Goal: Information Seeking & Learning: Find specific fact

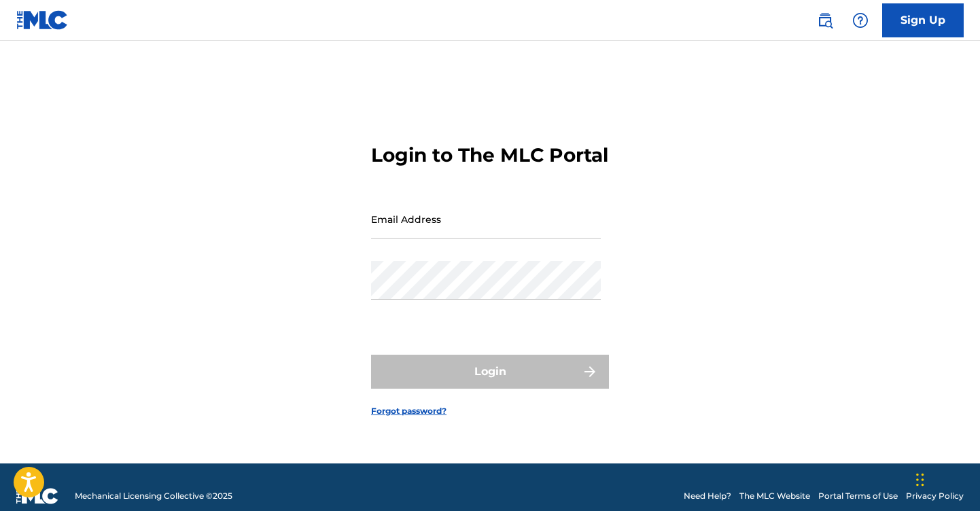
click at [515, 232] on input "Email Address" at bounding box center [486, 219] width 230 height 39
type input "[PERSON_NAME][EMAIL_ADDRESS][DOMAIN_NAME]"
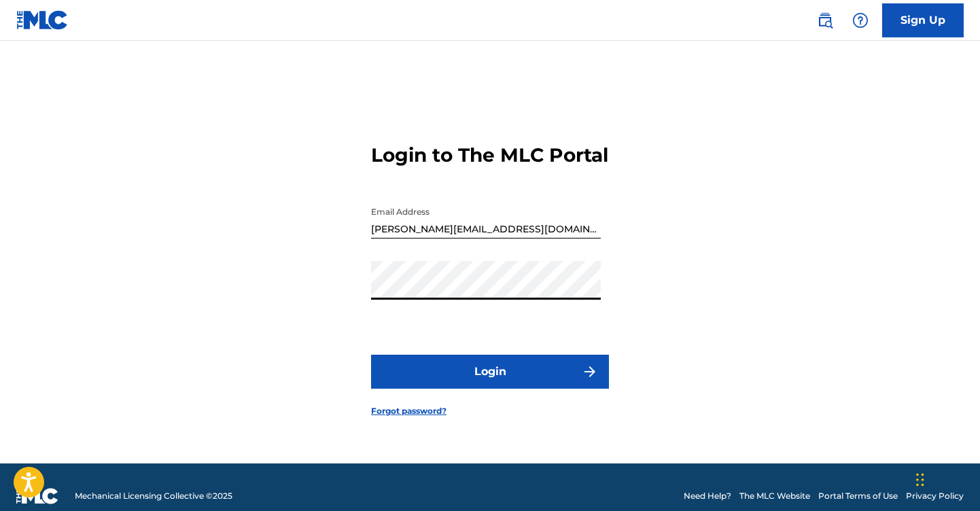
click at [371, 355] on button "Login" at bounding box center [490, 372] width 238 height 34
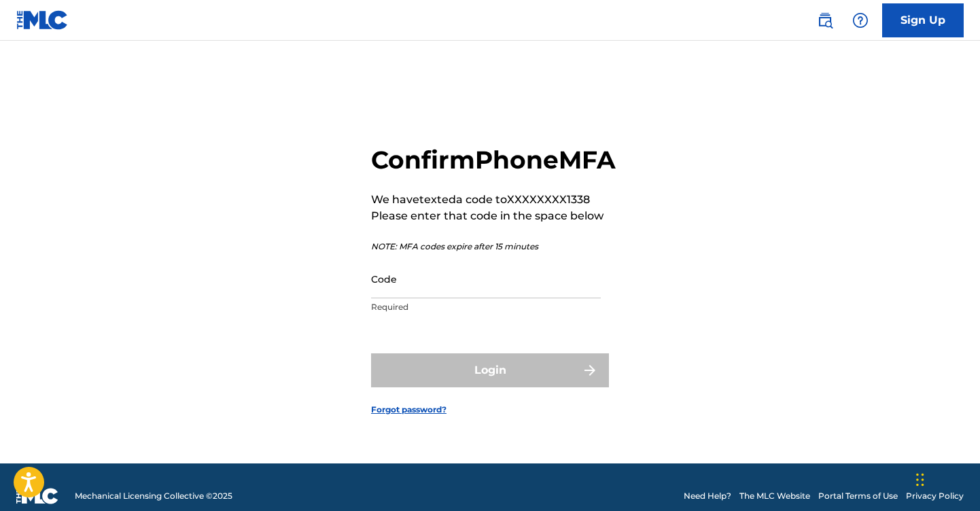
click at [435, 298] on input "Code" at bounding box center [486, 278] width 230 height 39
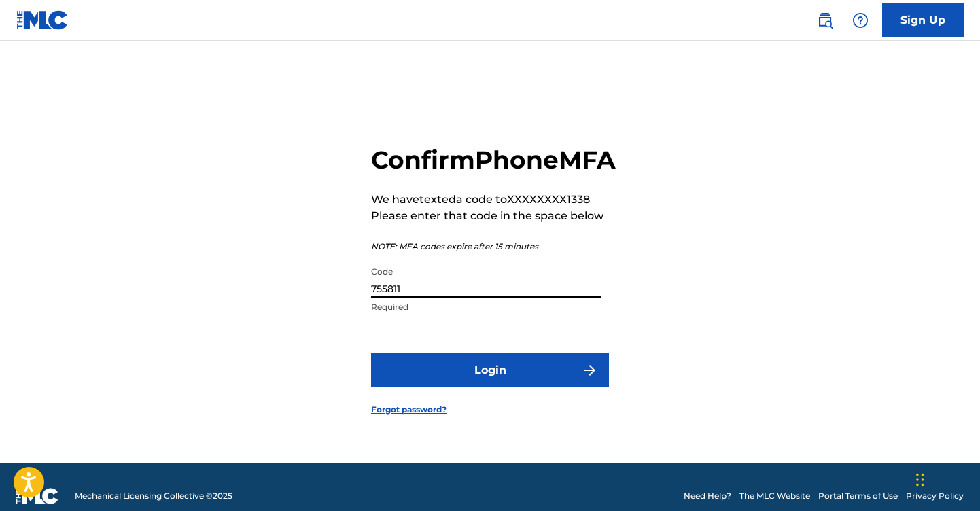
type input "755811"
click at [371, 353] on button "Login" at bounding box center [490, 370] width 238 height 34
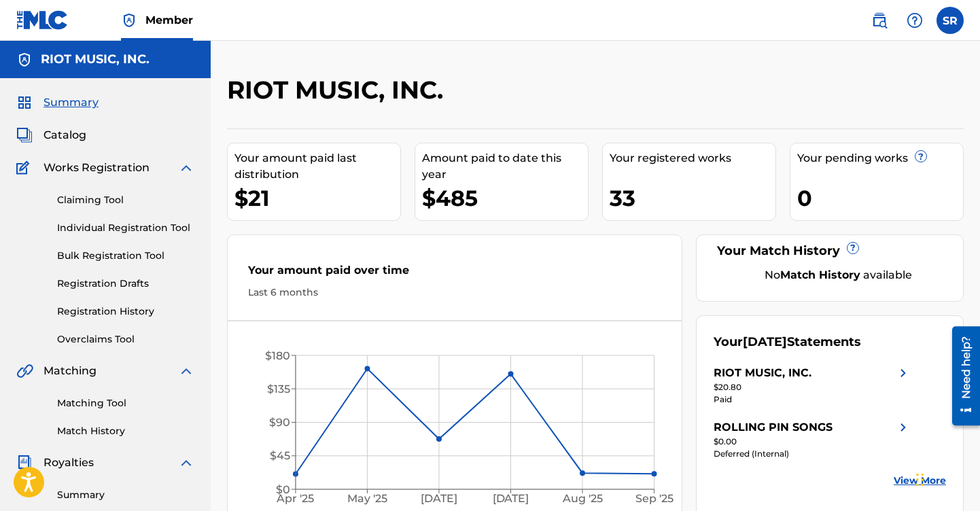
click at [58, 132] on span "Catalog" at bounding box center [64, 135] width 43 height 16
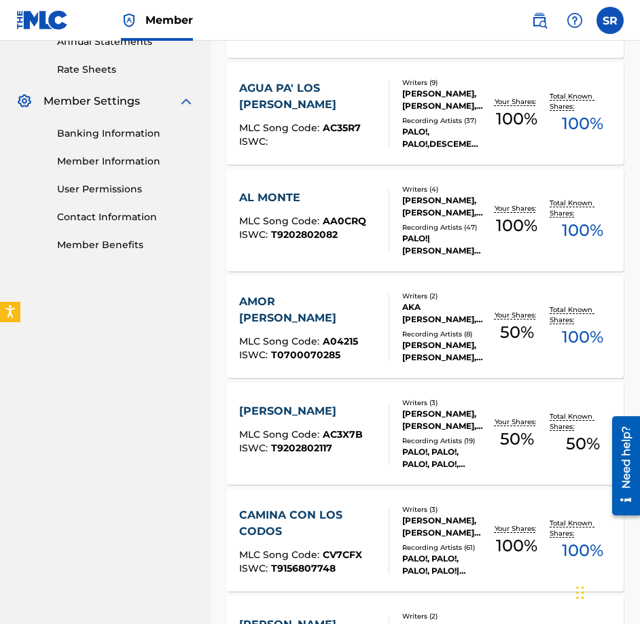
scroll to position [509, 0]
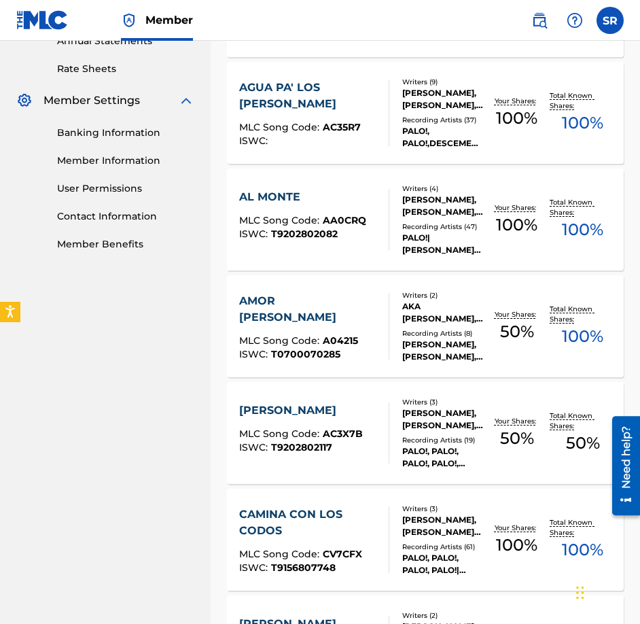
click at [319, 453] on div "[PERSON_NAME] MLC Song Code : AC3X7B ISWC : T9202802117" at bounding box center [301, 432] width 124 height 61
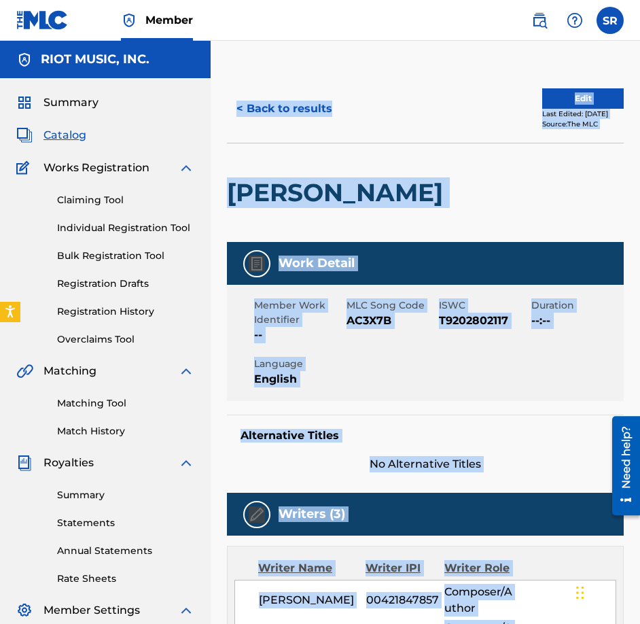
click at [367, 393] on div "Member Work Identifier -- MLC Song Code AC3X7B ISWC T9202802117 Duration --:-- …" at bounding box center [425, 343] width 397 height 116
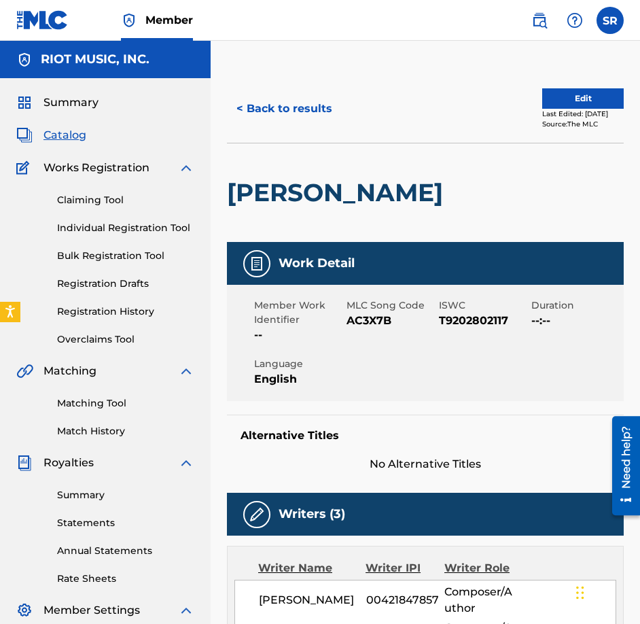
click at [437, 319] on div "MLC Song Code AC3X7B" at bounding box center [392, 320] width 92 height 45
drag, startPoint x: 441, startPoint y: 320, endPoint x: 502, endPoint y: 321, distance: 61.1
click at [502, 322] on span "T9202802117" at bounding box center [483, 320] width 89 height 16
copy span "T9202802117"
click at [258, 112] on button "< Back to results" at bounding box center [284, 109] width 115 height 34
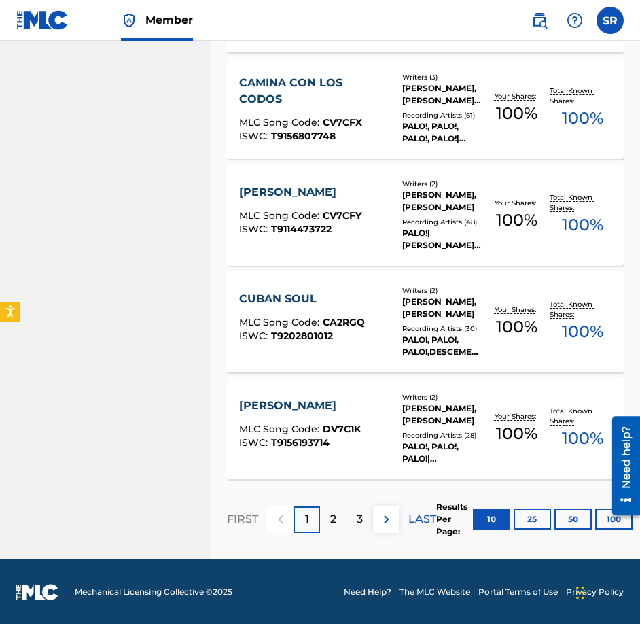
scroll to position [941, 0]
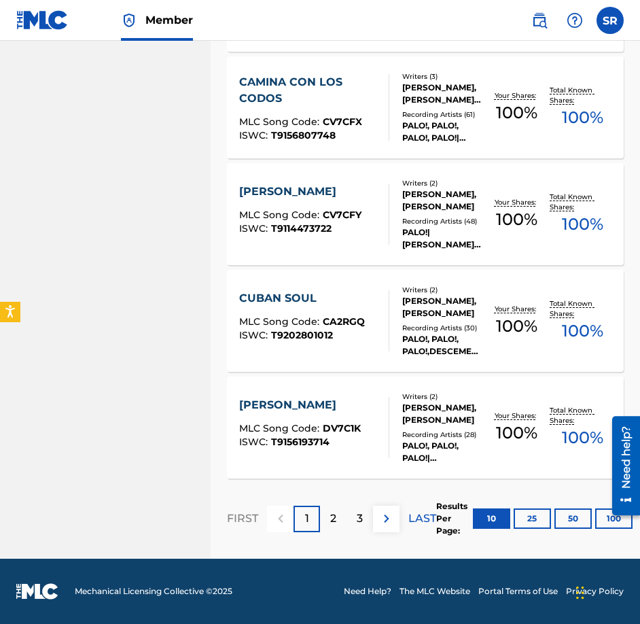
click at [272, 136] on span "T9156807748" at bounding box center [303, 135] width 65 height 12
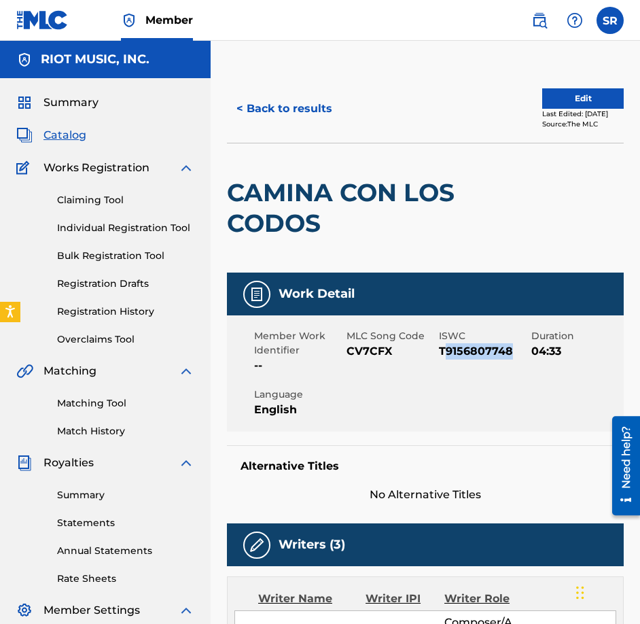
drag, startPoint x: 444, startPoint y: 351, endPoint x: 519, endPoint y: 354, distance: 74.8
click at [519, 354] on span "T9156807748" at bounding box center [483, 351] width 89 height 16
copy span "9156807748"
click at [270, 113] on button "< Back to results" at bounding box center [284, 109] width 115 height 34
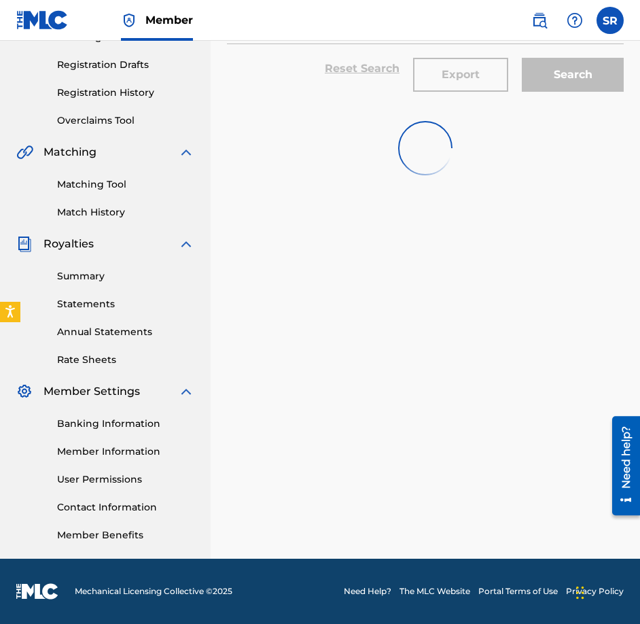
scroll to position [906, 0]
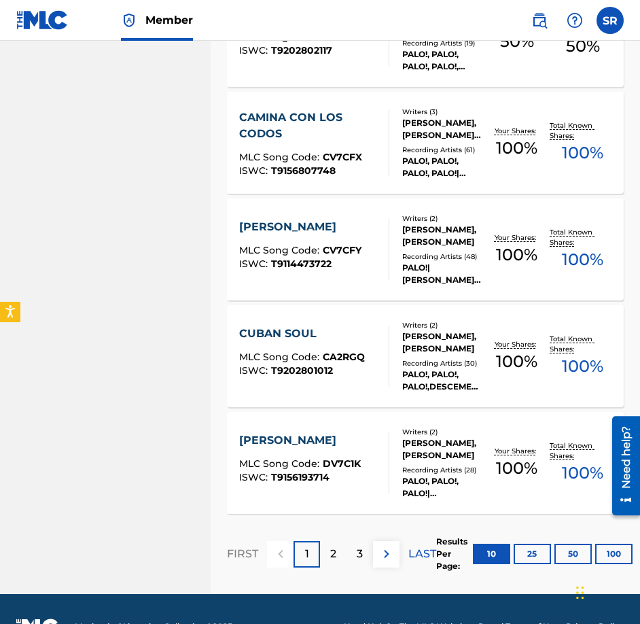
click at [569, 510] on button "50" at bounding box center [572, 553] width 37 height 20
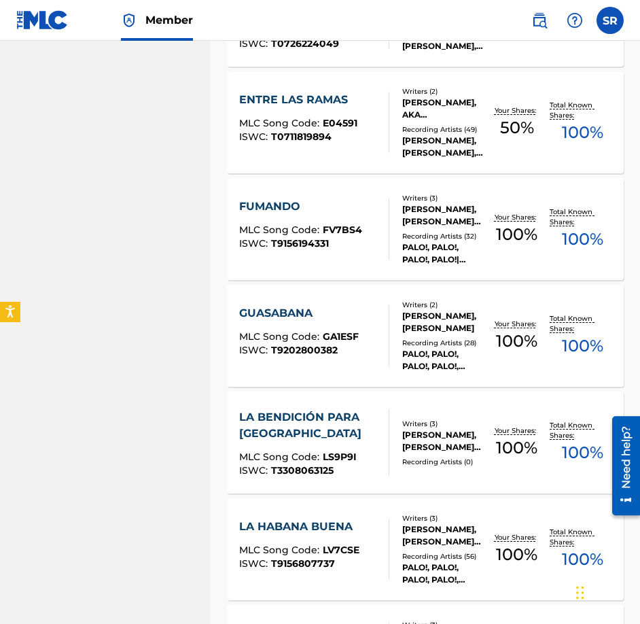
scroll to position [1852, 0]
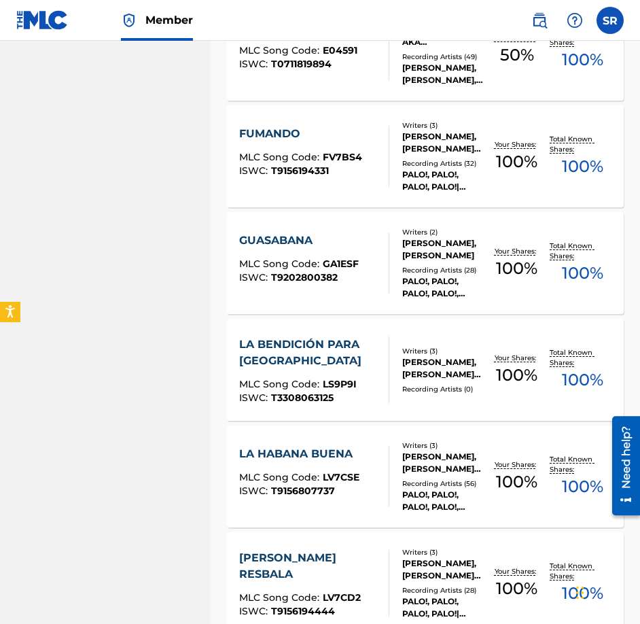
click at [336, 491] on div "ISWC : T9156807737" at bounding box center [299, 491] width 120 height 10
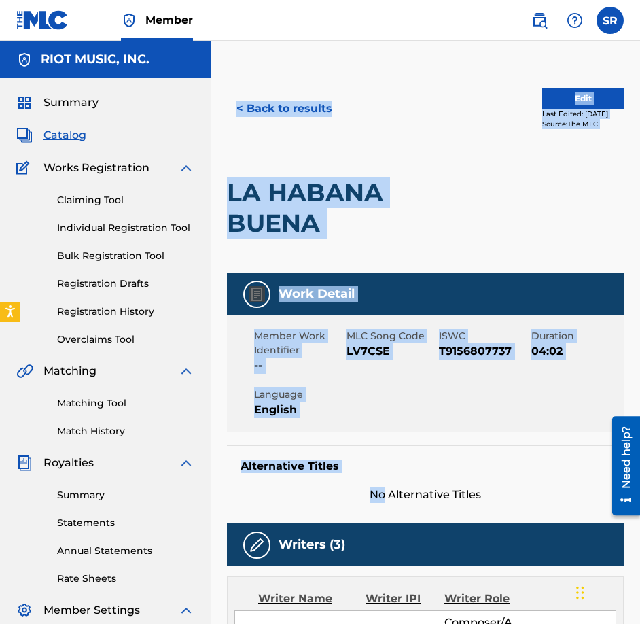
drag, startPoint x: 336, startPoint y: 491, endPoint x: 342, endPoint y: 488, distance: 7.0
click at [452, 375] on div "Member Work Identifier -- MLC Song Code LV7CSE ISWC T9156807737 Duration 04:02 …" at bounding box center [425, 373] width 397 height 116
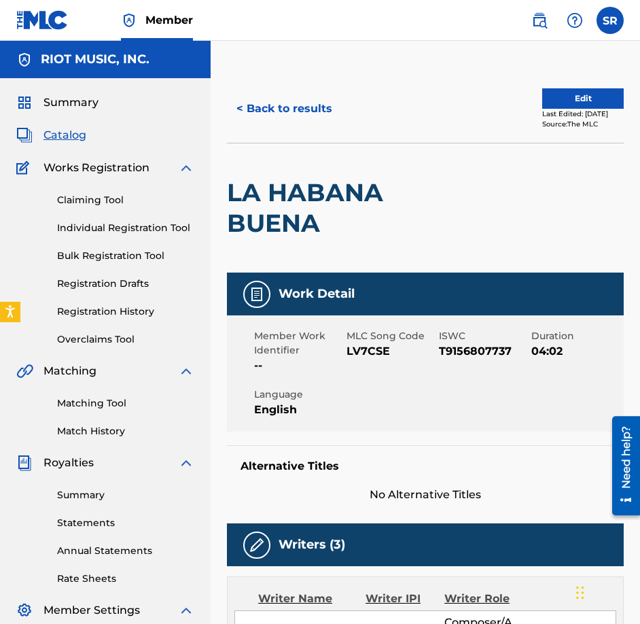
drag, startPoint x: 438, startPoint y: 350, endPoint x: 488, endPoint y: 348, distance: 50.3
click at [488, 348] on span "T9156807737" at bounding box center [483, 351] width 89 height 16
drag, startPoint x: 510, startPoint y: 353, endPoint x: 442, endPoint y: 354, distance: 67.9
click at [442, 354] on span "T9156807737" at bounding box center [483, 351] width 89 height 16
copy span "9156807737"
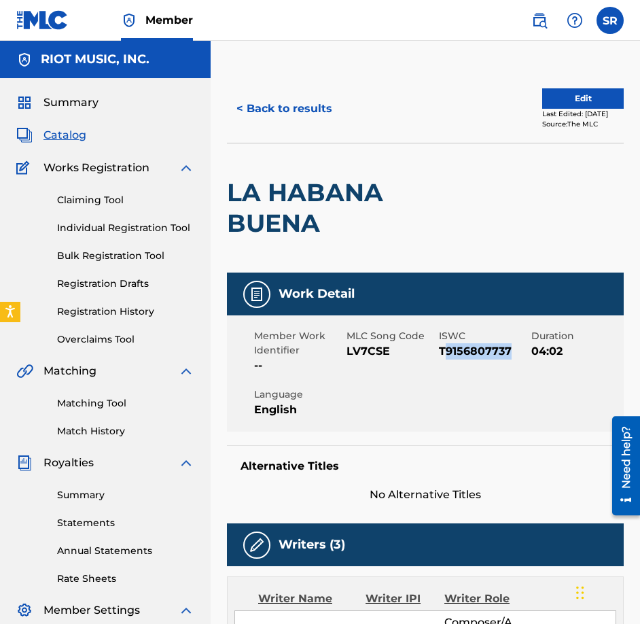
click at [270, 112] on button "< Back to results" at bounding box center [284, 109] width 115 height 34
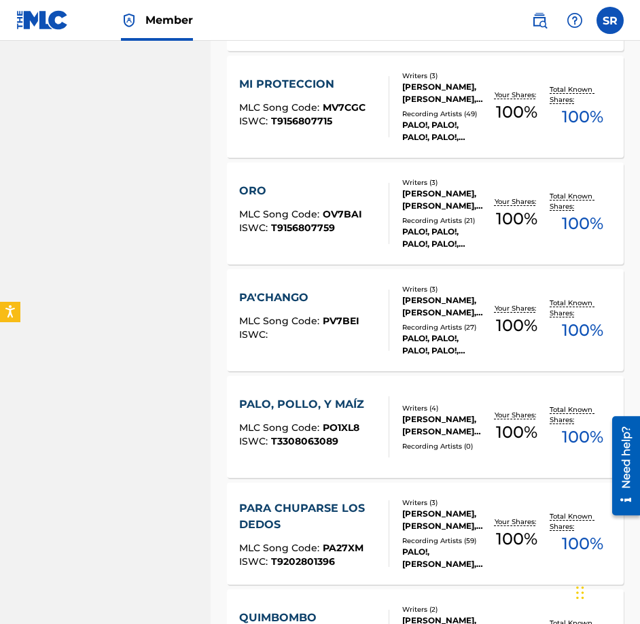
scroll to position [2651, 0]
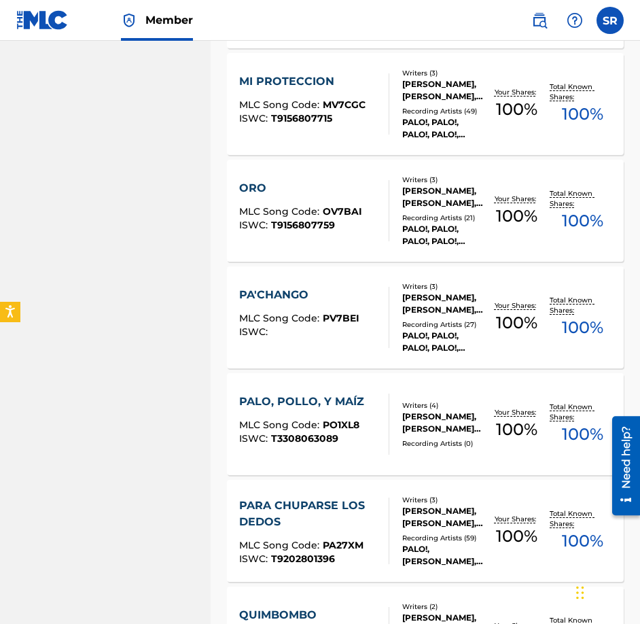
click at [355, 453] on div "PALO, POLLO, Y MAÍZ MLC Song Code : PO1XL8 ISWC : T3308063089" at bounding box center [305, 423] width 132 height 61
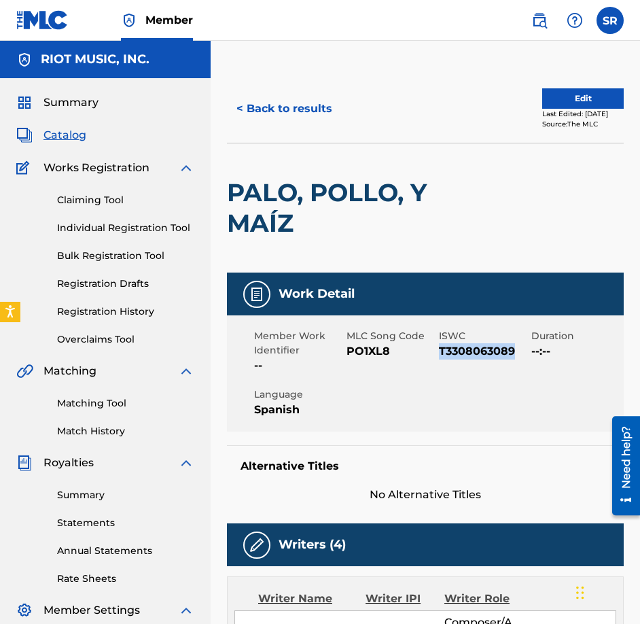
drag, startPoint x: 516, startPoint y: 352, endPoint x: 439, endPoint y: 356, distance: 76.2
click at [439, 356] on span "T3308063089" at bounding box center [483, 351] width 89 height 16
copy span "T3308063089"
click at [251, 112] on button "< Back to results" at bounding box center [284, 109] width 115 height 34
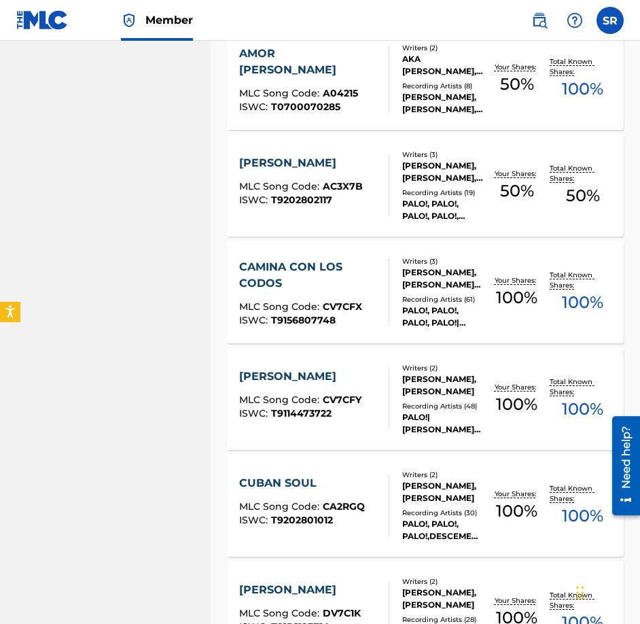
scroll to position [754, 0]
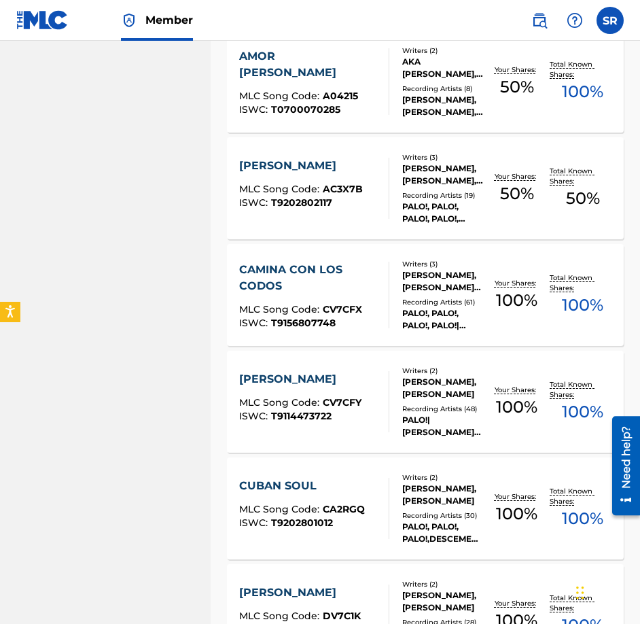
click at [363, 170] on div "[PERSON_NAME] MLC Song Code : AC3X7B ISWC : T9202802117" at bounding box center [314, 188] width 151 height 61
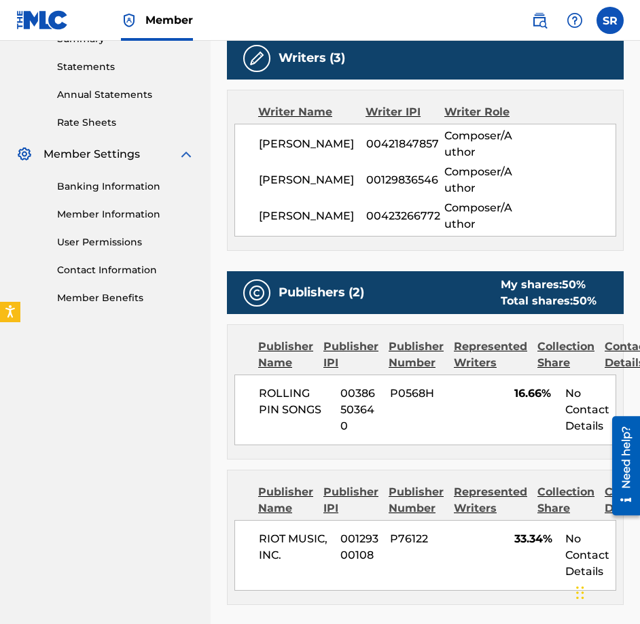
scroll to position [511, 0]
